Goal: Use online tool/utility: Use online tool/utility

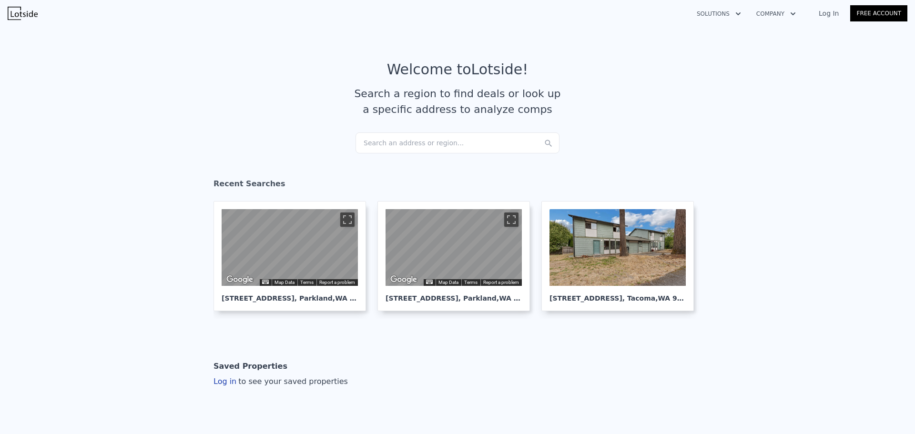
click at [388, 136] on div "Search an address or region..." at bounding box center [458, 143] width 204 height 21
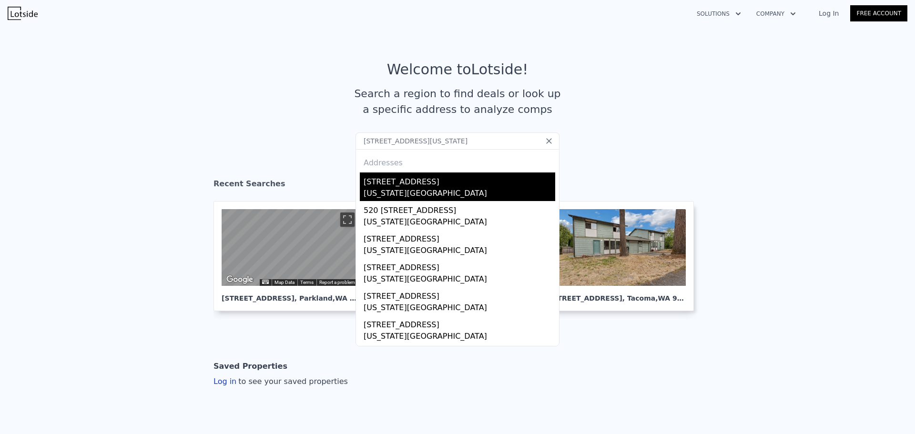
type input "[STREET_ADDRESS][US_STATE]"
click at [375, 191] on div "[US_STATE][GEOGRAPHIC_DATA]" at bounding box center [460, 194] width 192 height 13
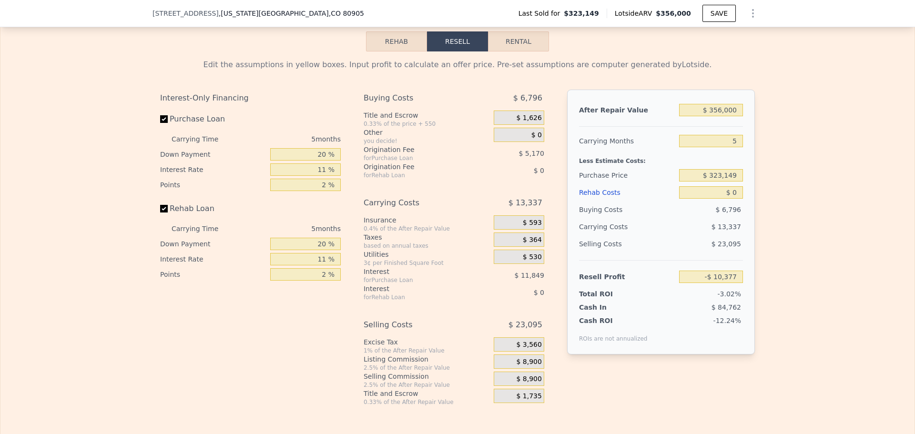
scroll to position [1430, 0]
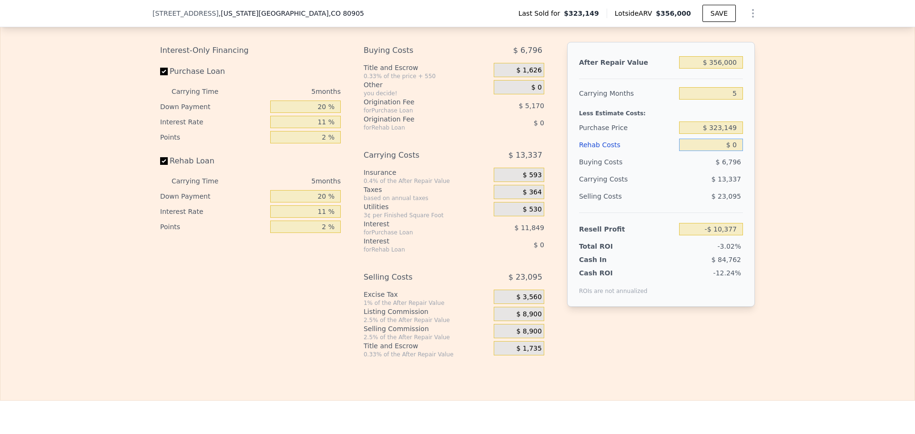
drag, startPoint x: 733, startPoint y: 158, endPoint x: 722, endPoint y: 160, distance: 11.5
click at [724, 151] on input "$ 0" at bounding box center [711, 145] width 64 height 12
type input "$ 8"
type input "-$ 10,385"
type input "$ 80"
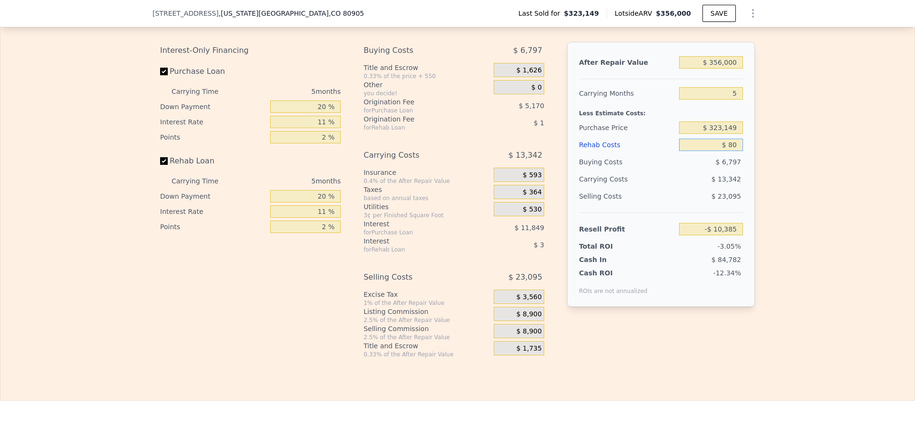
type input "-$ 10,463"
type input "$ 800"
type input "-$ 11,220"
type input "$ 8,000"
type input "-$ 18,800"
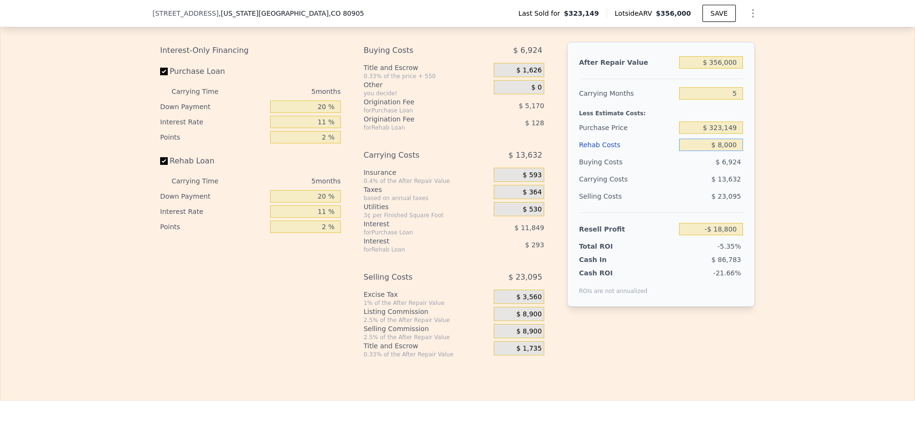
type input "$ 80,000"
type input "-$ 94,592"
type input "$ 80,000"
click at [801, 160] on div "Edit the assumptions in yellow boxes. Input profit to calculate an offer price.…" at bounding box center [457, 181] width 914 height 355
click at [716, 134] on input "$ 323,149" at bounding box center [711, 128] width 64 height 12
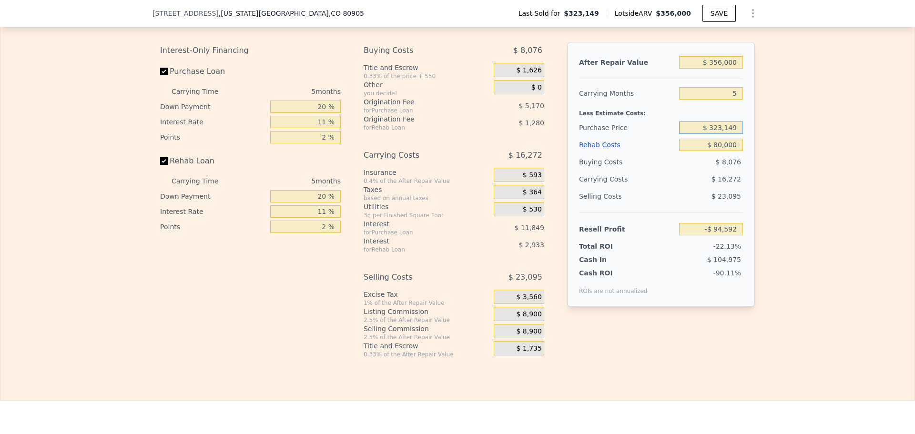
click at [716, 134] on input "$ 323,149" at bounding box center [711, 128] width 64 height 12
type input "$ 150,000"
click at [769, 145] on div "Edit the assumptions in yellow boxes. Input profit to calculate an offer price.…" at bounding box center [457, 181] width 914 height 355
type input "$ 88,253"
click at [319, 113] on input "20 %" at bounding box center [305, 107] width 71 height 12
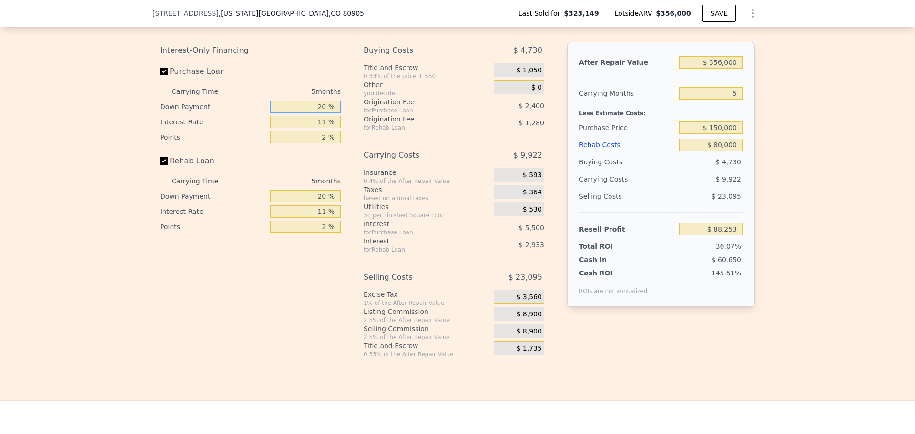
click at [319, 113] on input "20 %" at bounding box center [305, 107] width 71 height 12
type input "10 %"
type input "$ 87,263"
type input "10 %"
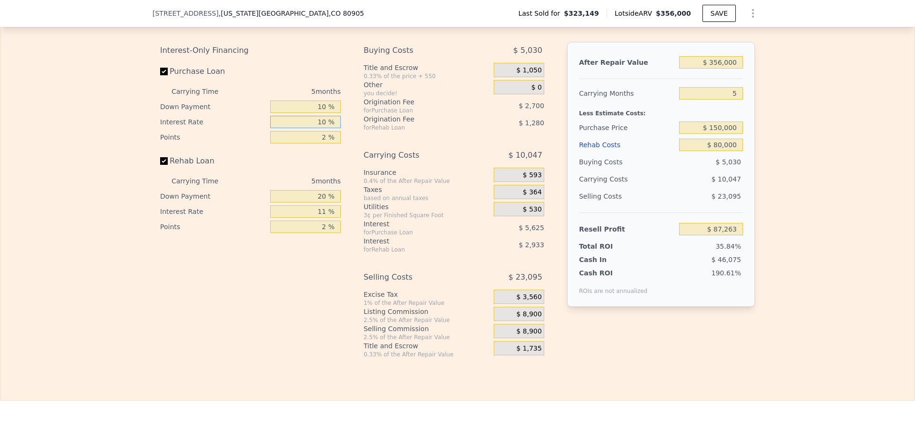
type input "$ 87,828"
type input "10 %"
type input "1 %"
type input "$ 89,178"
type input "1 %"
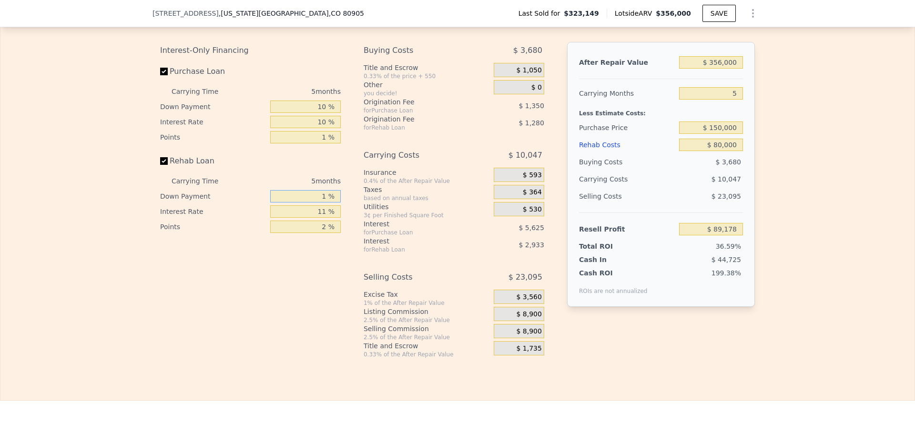
type input "10 %"
type input "$ 88,653"
type input "10 %"
type input "$ 88,953"
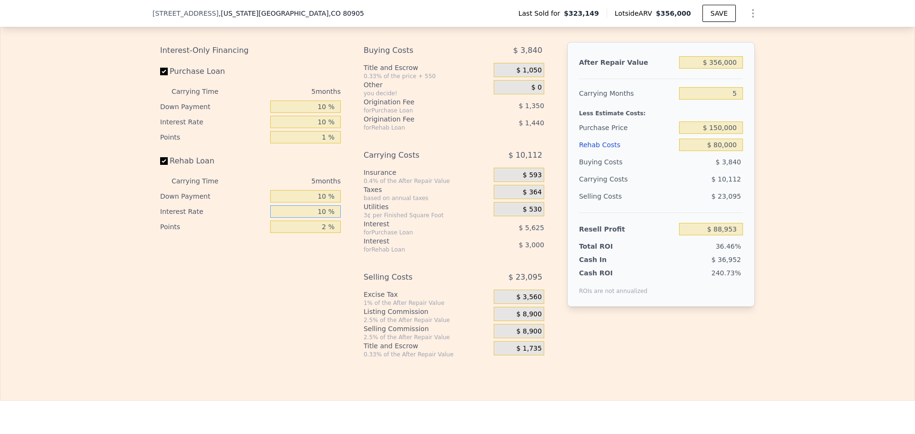
type input "10 %"
type input "1 %"
type input "$ 89,673"
type input "1 %"
click at [534, 319] on span "$ 8,900" at bounding box center [528, 314] width 25 height 9
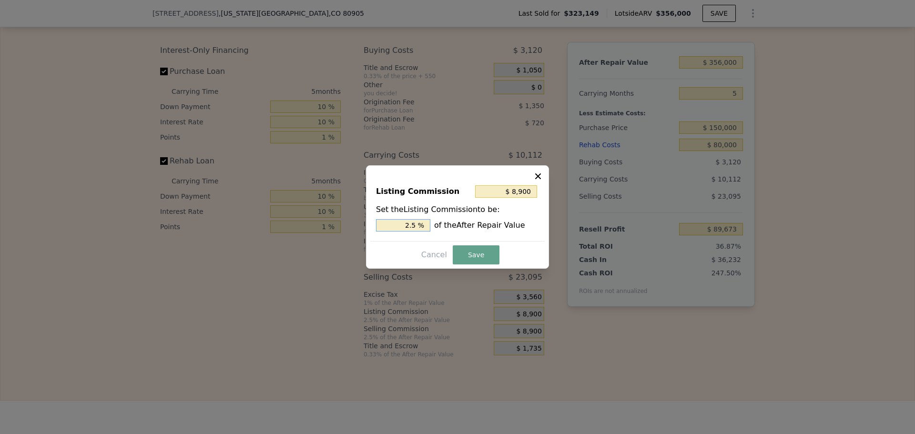
click at [413, 225] on input "2.5 %" at bounding box center [403, 225] width 54 height 12
type input "$ 89,000"
type input "25 %"
type input "$ 7,120"
type input "2 %"
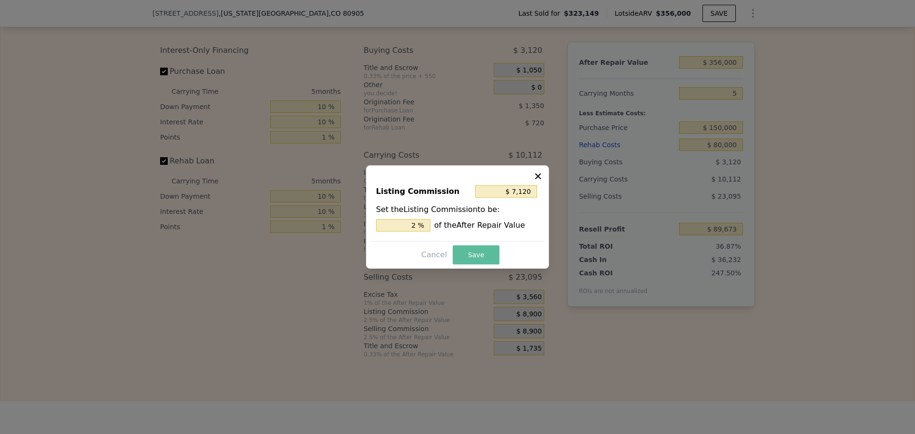
click at [474, 252] on button "Save" at bounding box center [476, 255] width 47 height 19
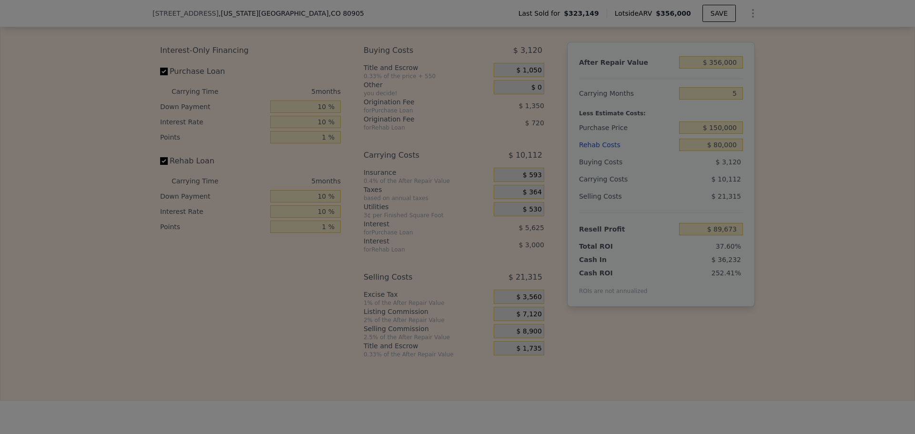
type input "$ 91,453"
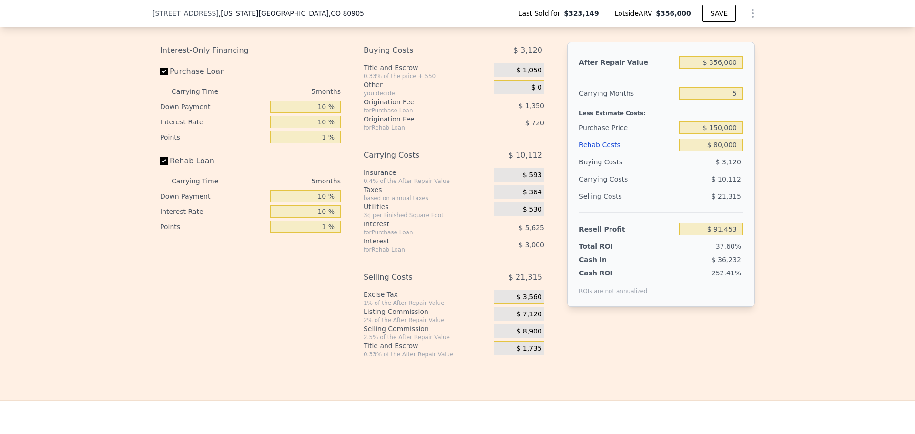
type input "$ 0"
type input "-$ 10,377"
